Goal: Task Accomplishment & Management: Complete application form

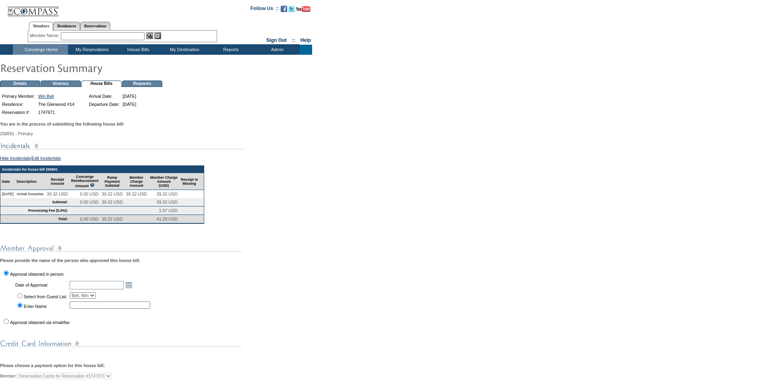
click at [19, 298] on input "Select from Guest List:" at bounding box center [19, 295] width 5 height 5
radio input "true"
click at [133, 289] on link "Open the calendar popup." at bounding box center [128, 285] width 9 height 9
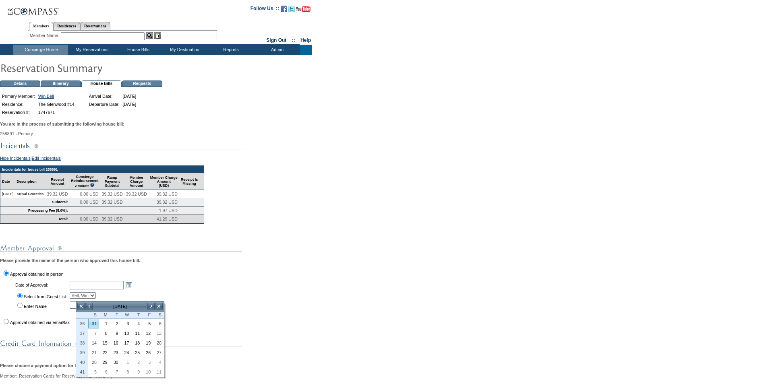
click at [93, 324] on link "31" at bounding box center [94, 323] width 10 height 9
type input "[DATE]"
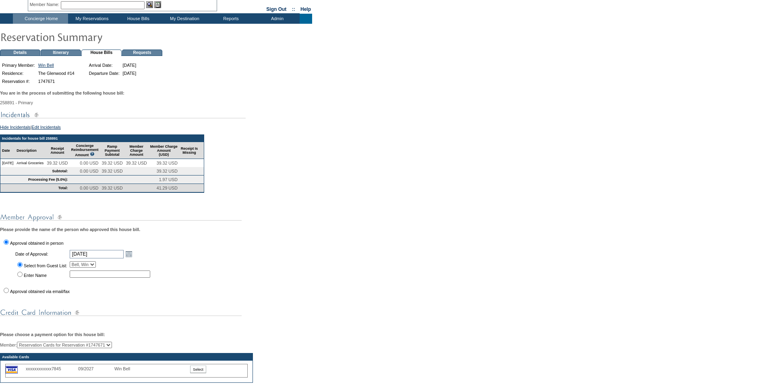
scroll to position [121, 0]
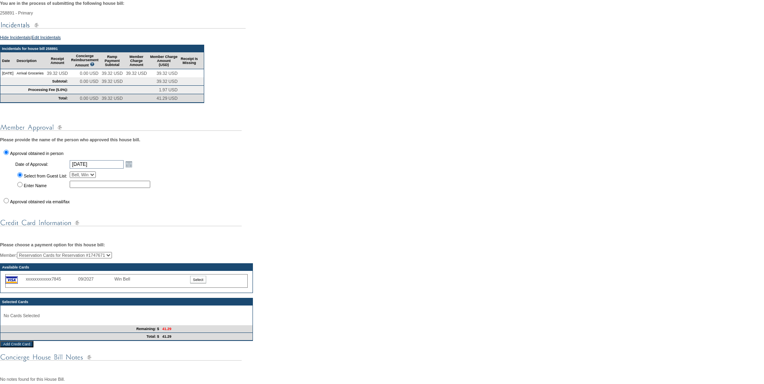
click at [204, 283] on input "Select" at bounding box center [198, 280] width 16 height 8
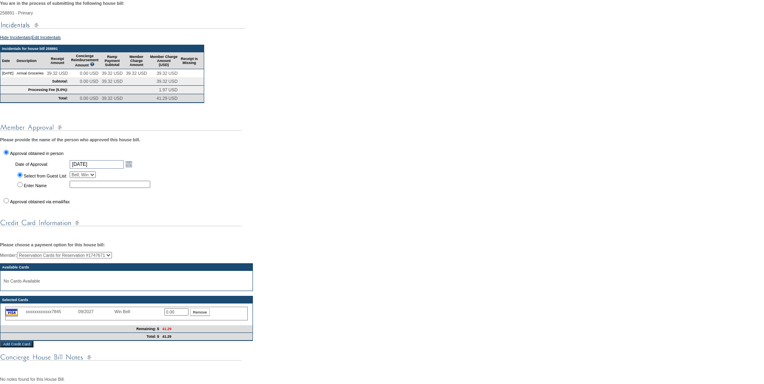
click at [179, 316] on input "0.00" at bounding box center [176, 311] width 24 height 7
type input "0"
type input "41.29"
click at [217, 341] on td "41.29" at bounding box center [207, 337] width 92 height 8
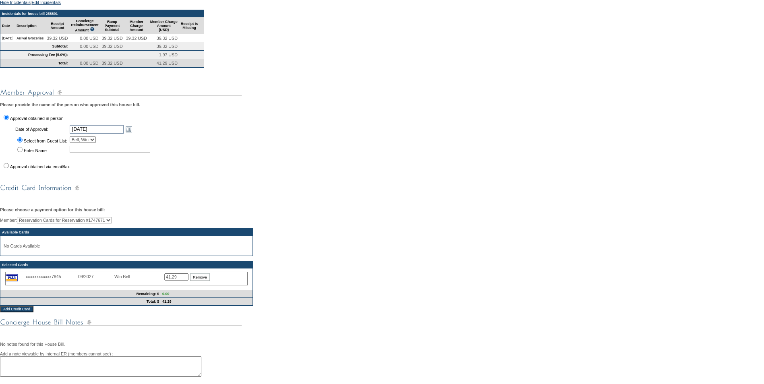
scroll to position [242, 0]
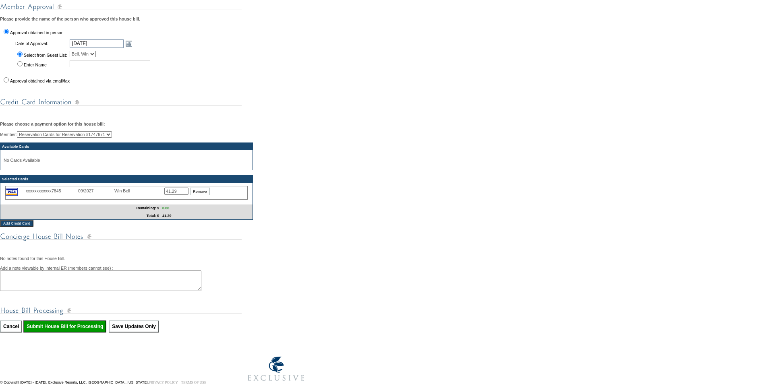
click at [61, 332] on input "Submit House Bill for Processing" at bounding box center [64, 326] width 83 height 12
type input "Processing..."
